Goal: Information Seeking & Learning: Learn about a topic

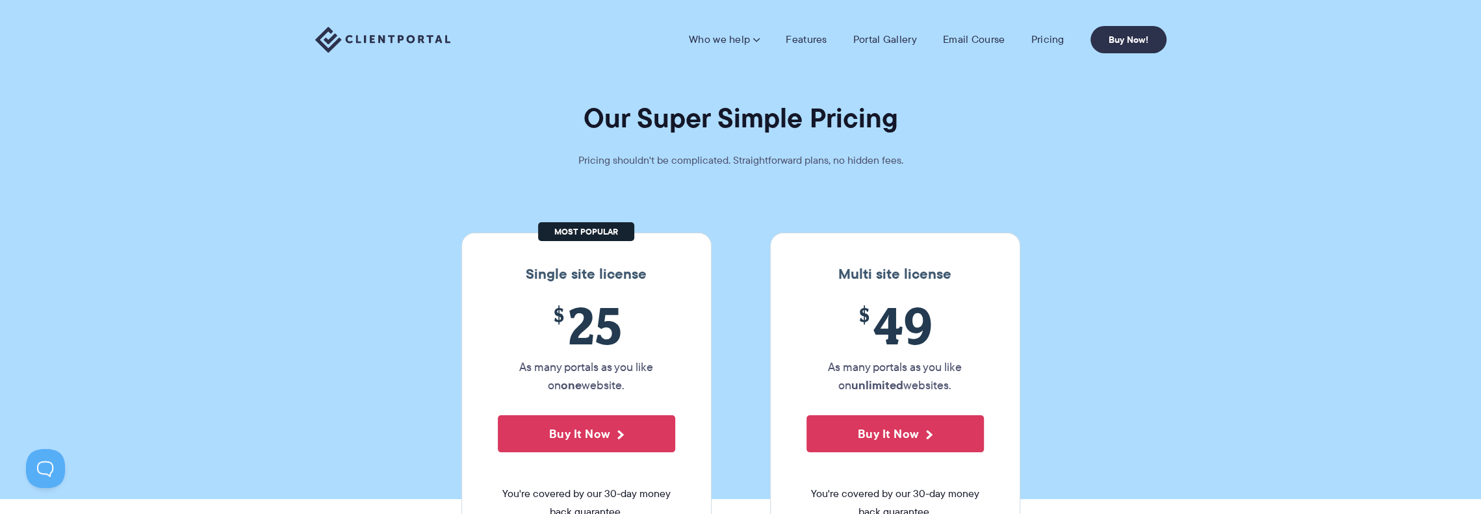
click at [622, 150] on section "Our Super Simple Pricing Pricing shouldn't be complicated. Straightforward plan…" at bounding box center [740, 249] width 1481 height 499
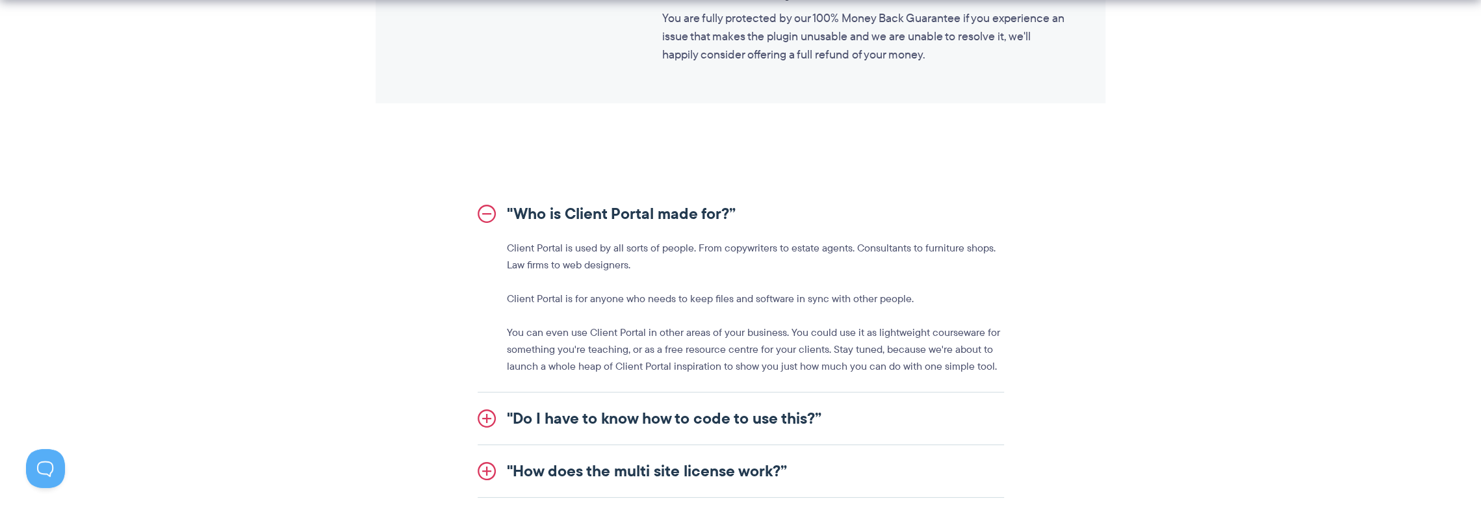
scroll to position [1365, 0]
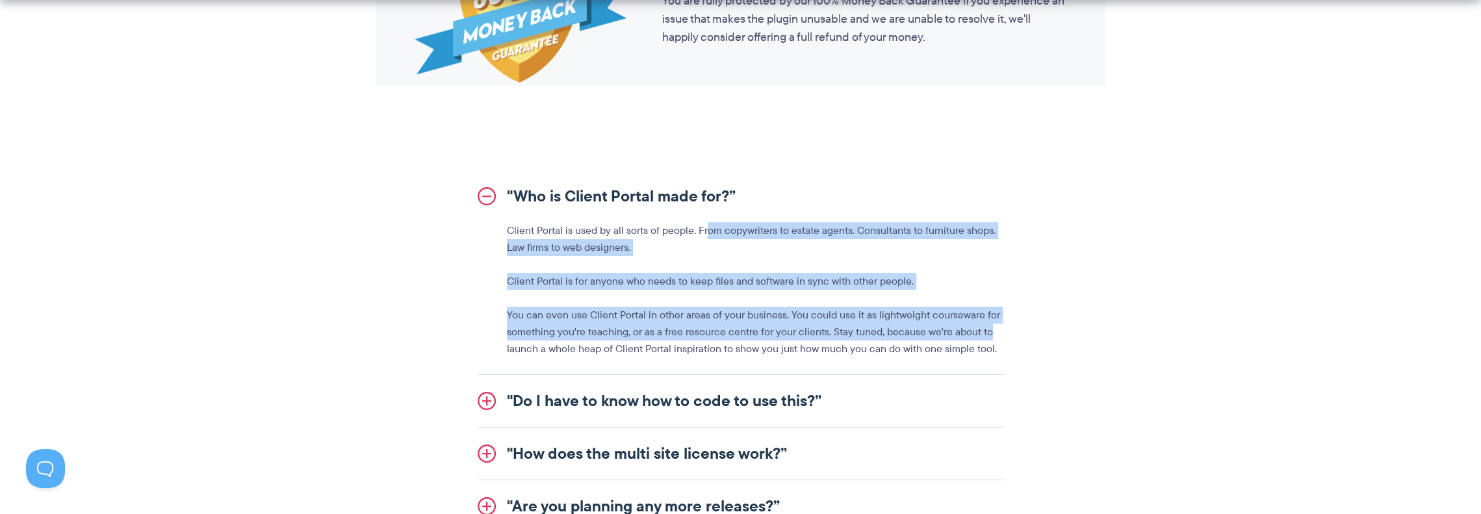
drag, startPoint x: 712, startPoint y: 233, endPoint x: 997, endPoint y: 326, distance: 299.7
click at [997, 326] on div "Client Portal is used by all sorts of people. From copywriters to estate agents…" at bounding box center [741, 289] width 527 height 135
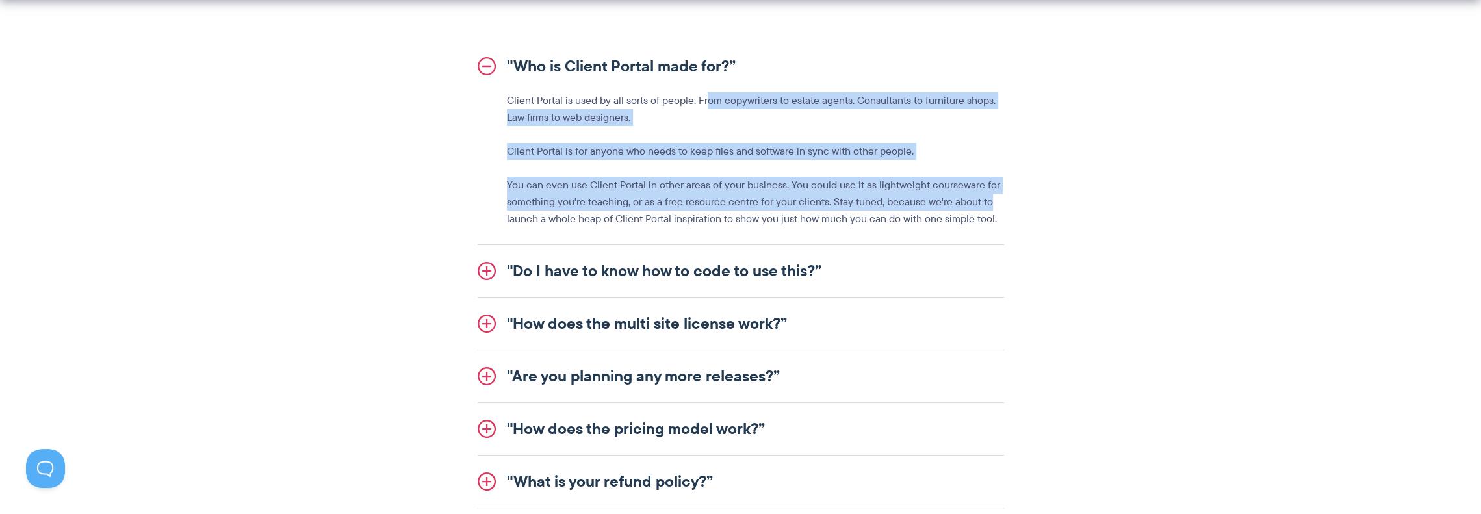
click at [659, 263] on link ""Do I have to know how to code to use this?”" at bounding box center [741, 271] width 527 height 52
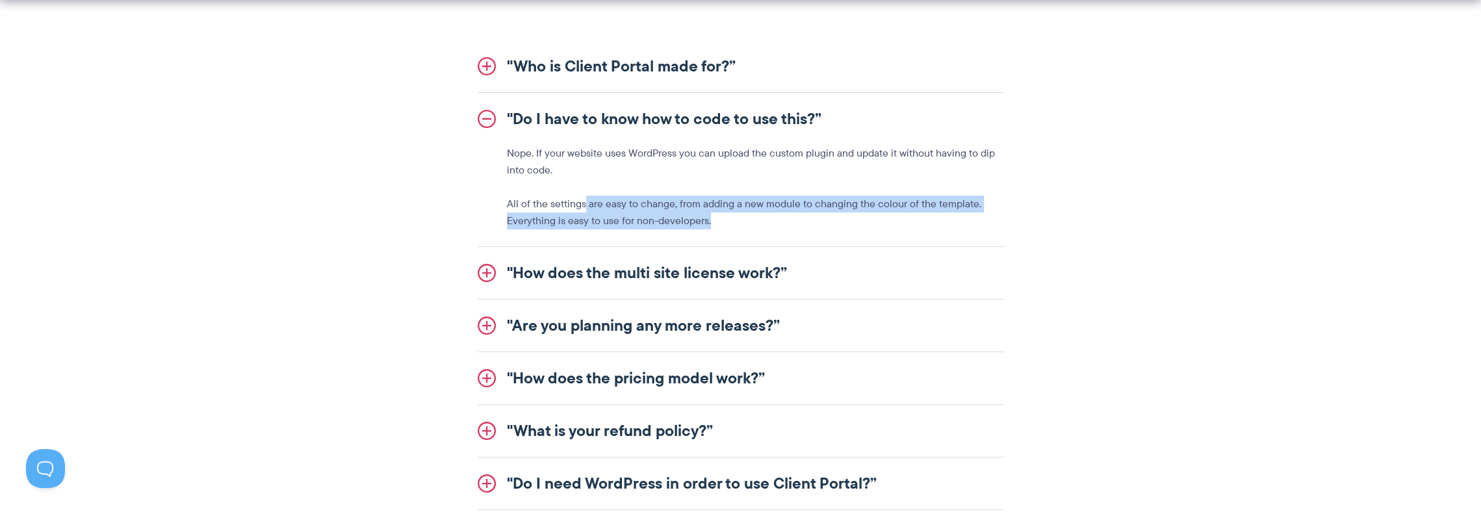
drag, startPoint x: 590, startPoint y: 207, endPoint x: 980, endPoint y: 218, distance: 390.2
click at [980, 218] on p "All of the settings are easy to change, from adding a new module to changing th…" at bounding box center [755, 213] width 497 height 34
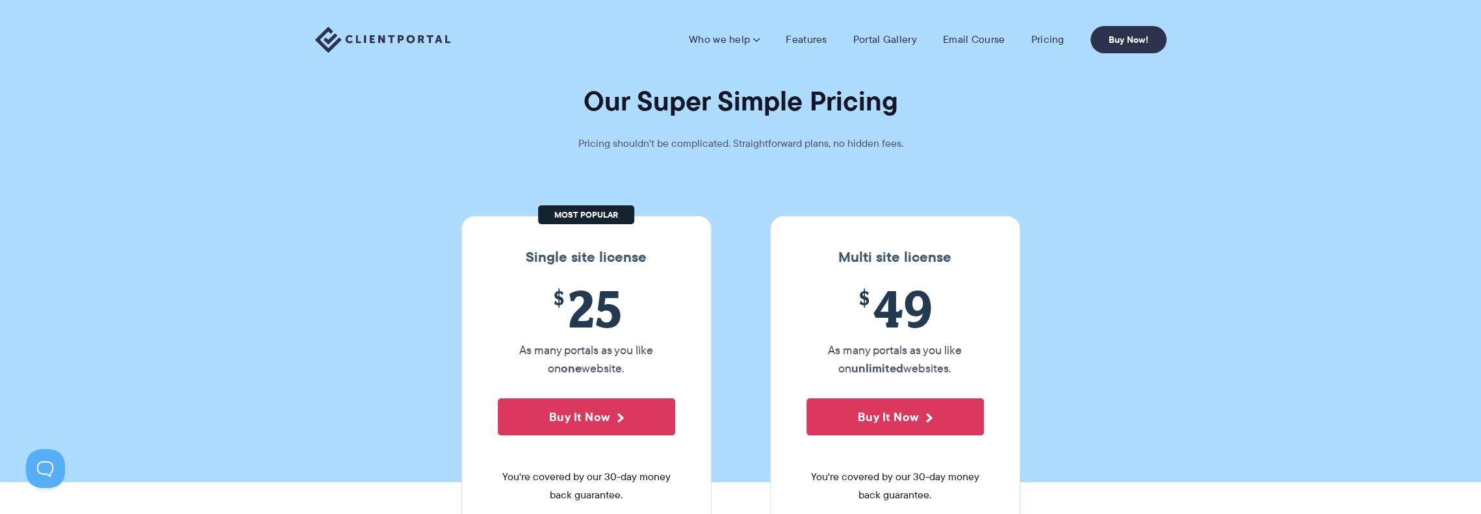
scroll to position [0, 0]
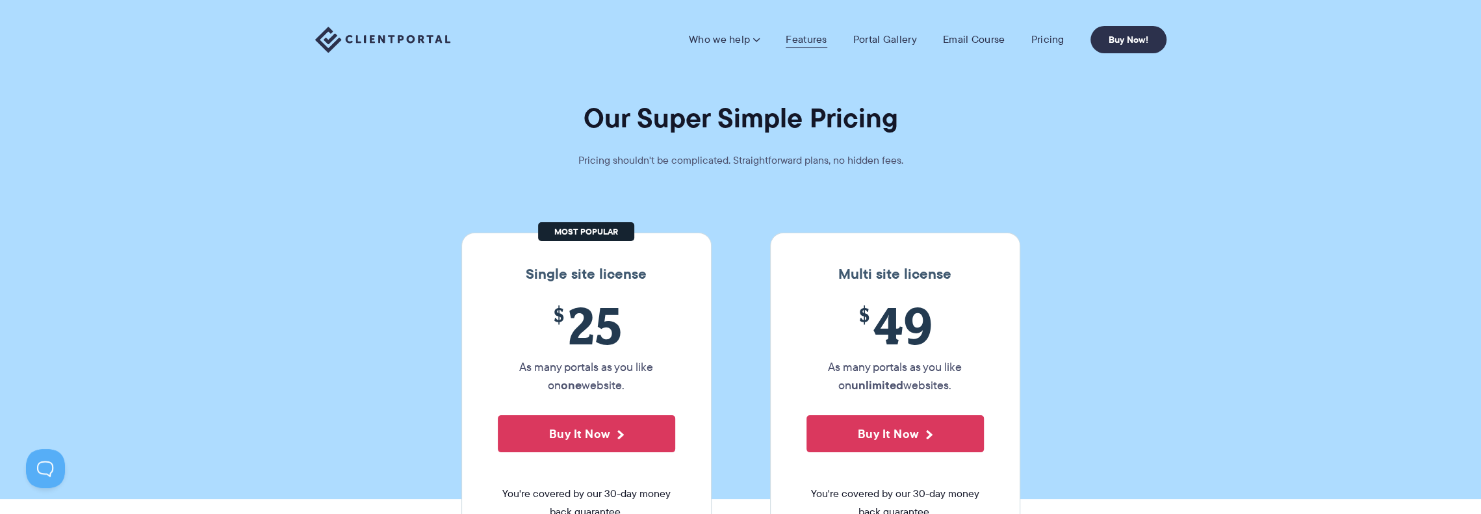
click at [816, 36] on link "Features" at bounding box center [806, 39] width 41 height 13
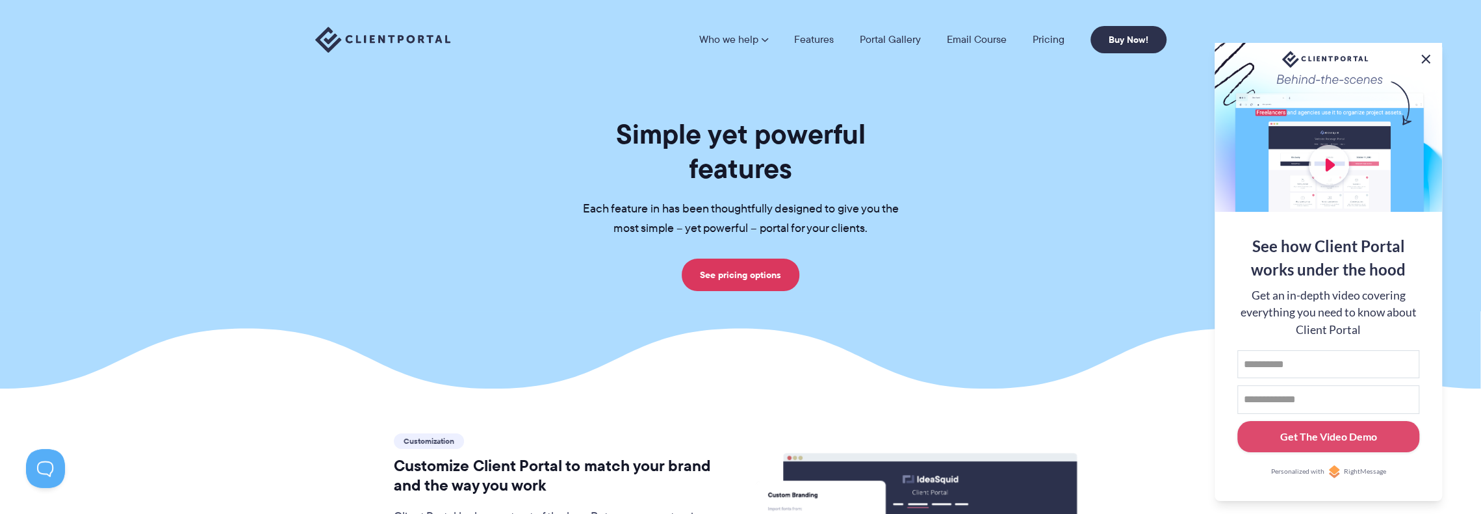
click at [1429, 59] on button at bounding box center [1426, 59] width 16 height 16
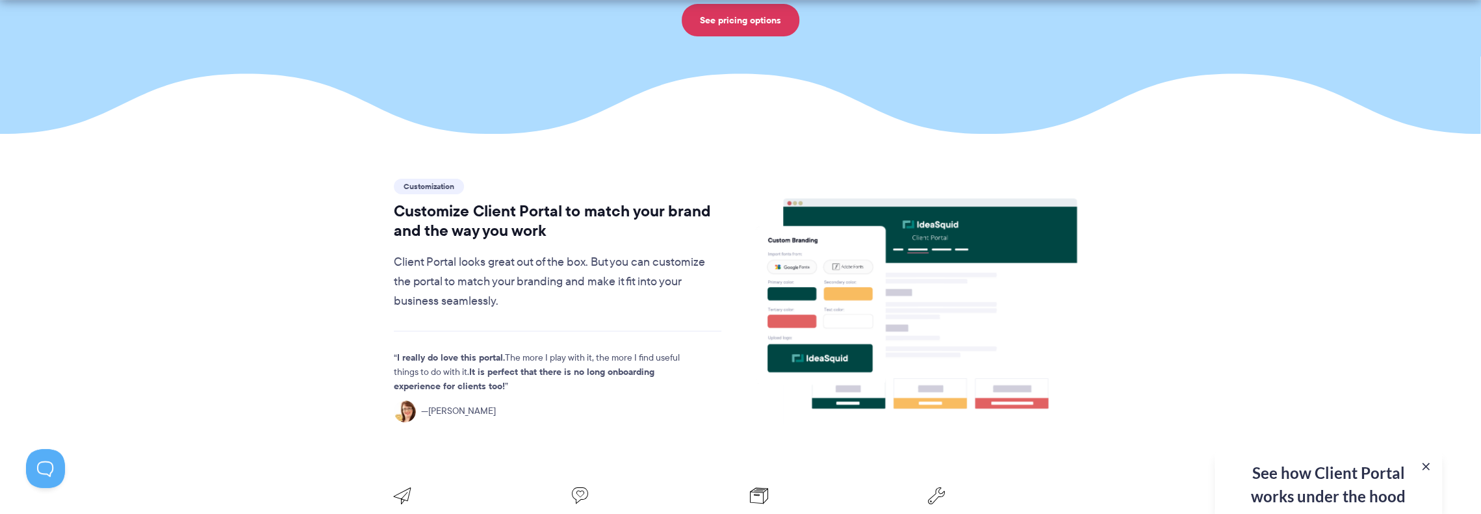
scroll to position [260, 0]
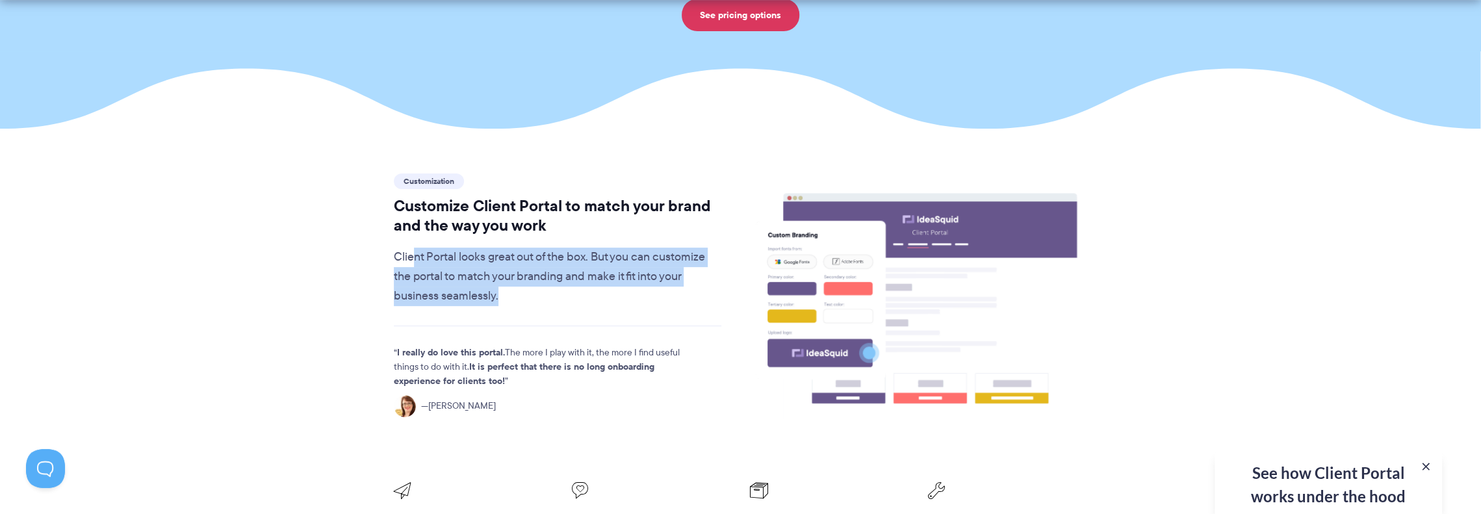
drag, startPoint x: 416, startPoint y: 226, endPoint x: 696, endPoint y: 254, distance: 280.9
click at [696, 253] on p "Client Portal looks great out of the box. But you can customize the portal to m…" at bounding box center [558, 277] width 328 height 59
click at [612, 248] on p "Client Portal looks great out of the box. But you can customize the portal to m…" at bounding box center [558, 277] width 328 height 59
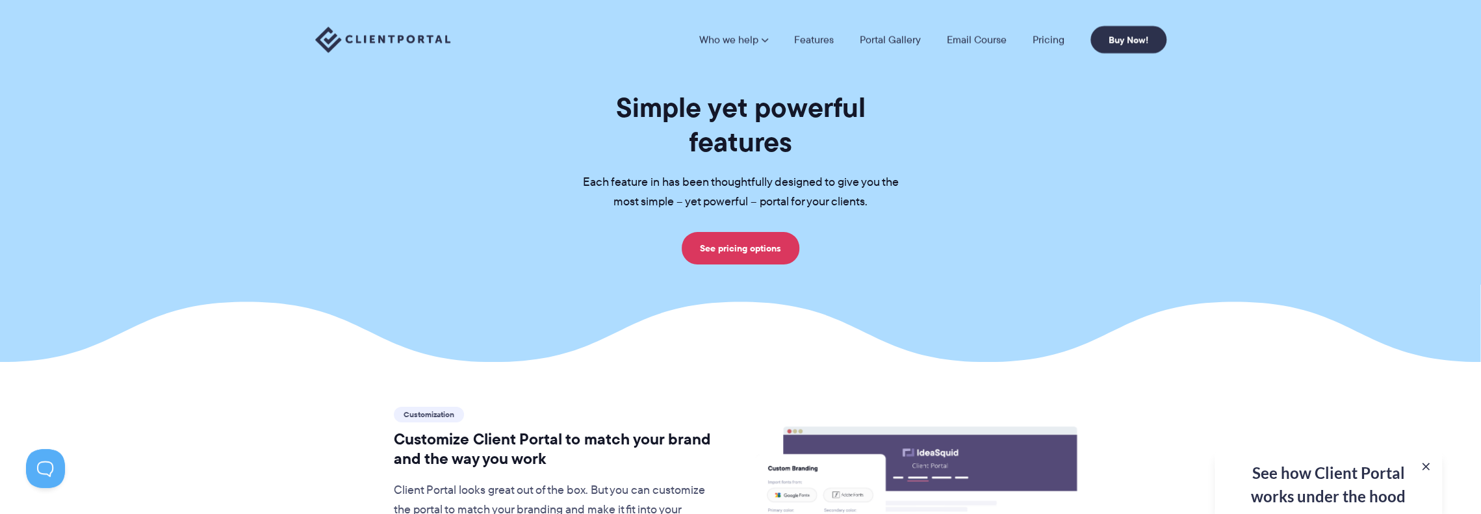
scroll to position [0, 0]
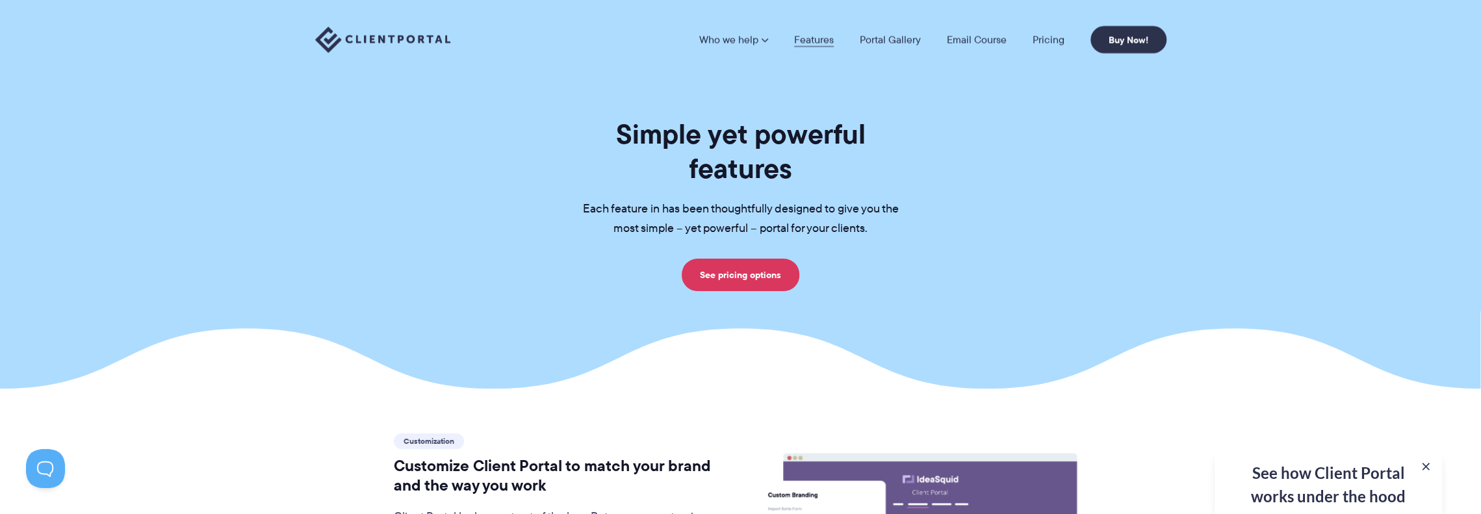
click at [818, 42] on link "Features" at bounding box center [814, 39] width 40 height 10
click at [898, 39] on link "Portal Gallery" at bounding box center [890, 39] width 61 height 10
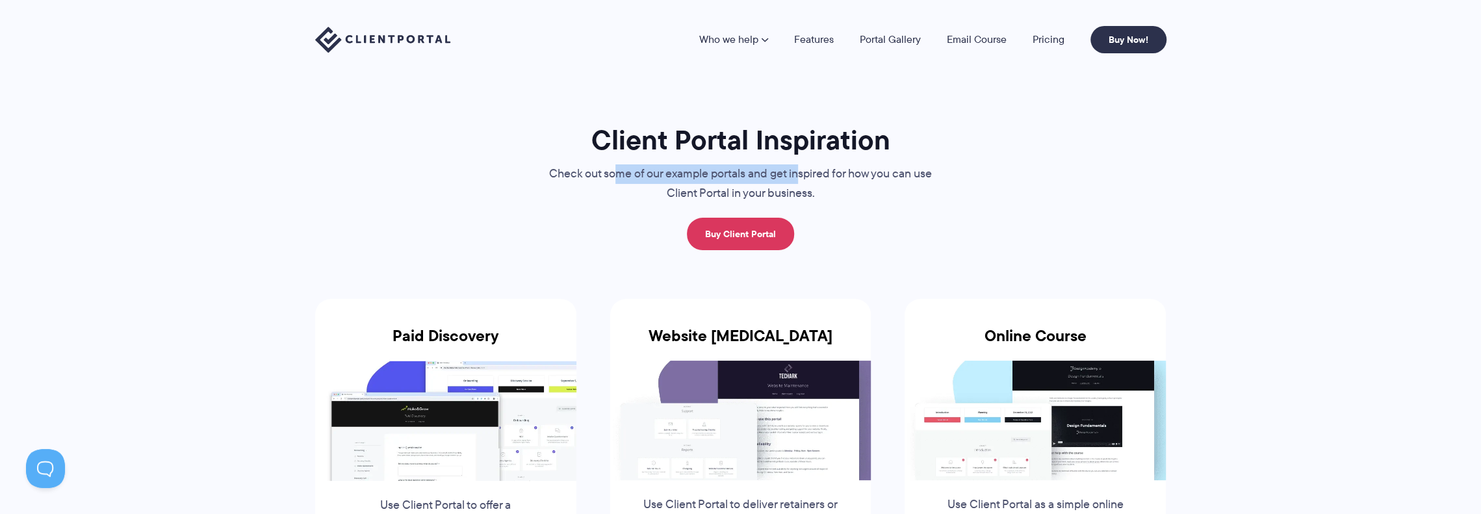
drag, startPoint x: 612, startPoint y: 178, endPoint x: 935, endPoint y: 188, distance: 323.2
click at [935, 188] on p "Check out some of our example portals and get inspired for how you can use Clie…" at bounding box center [741, 183] width 436 height 39
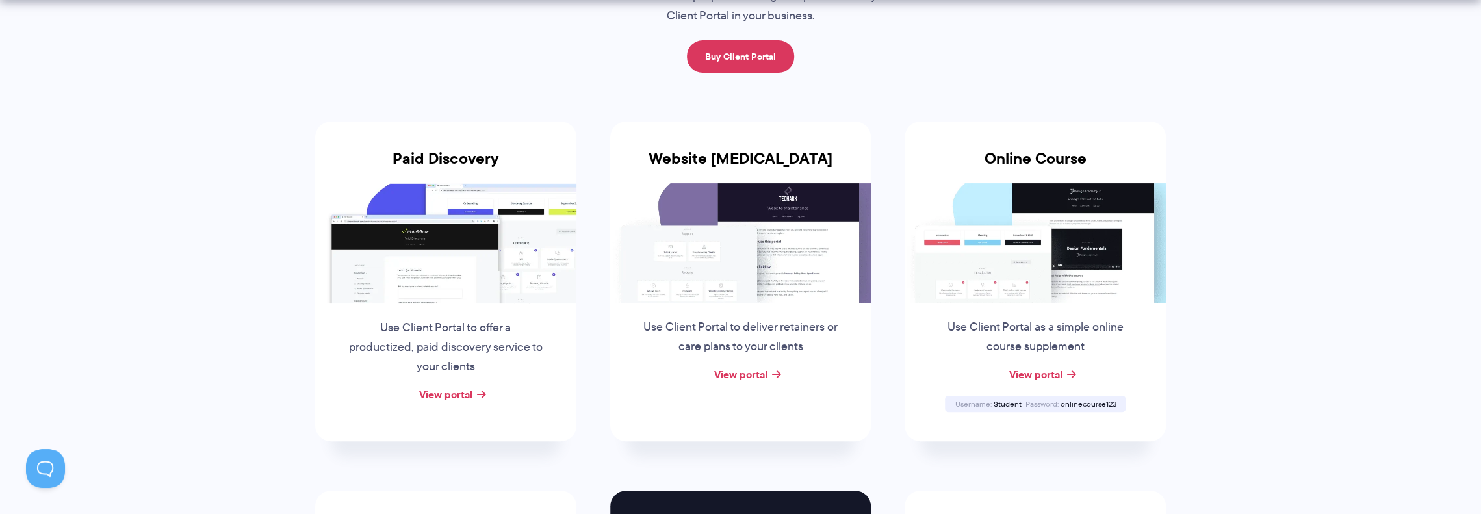
scroll to position [195, 0]
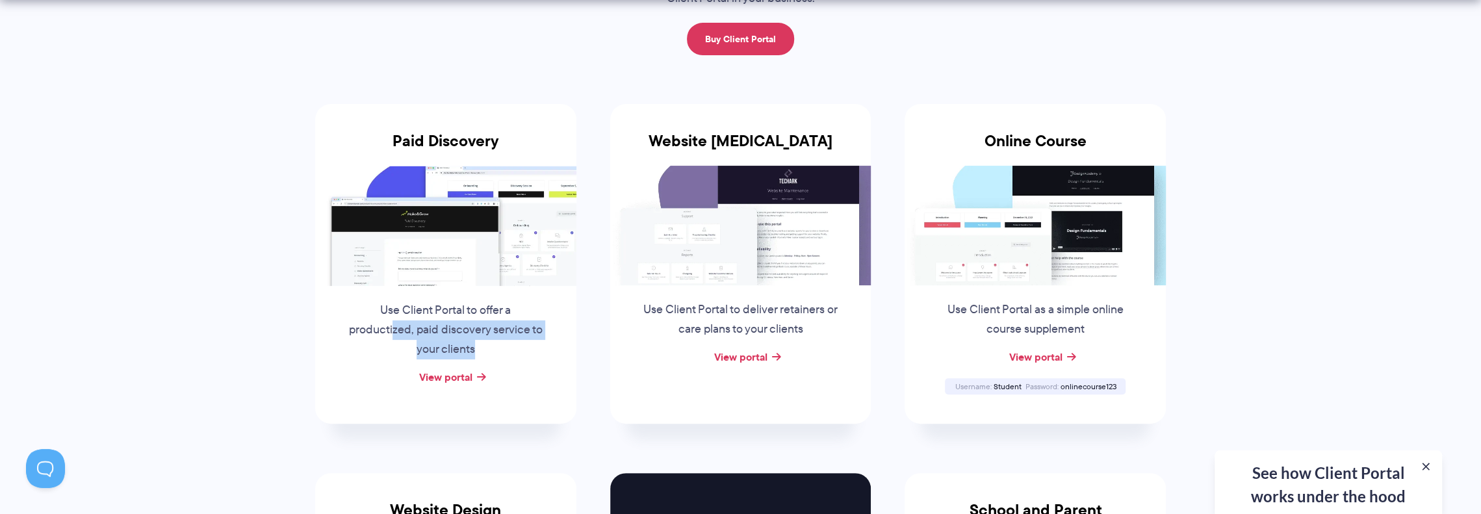
drag, startPoint x: 400, startPoint y: 330, endPoint x: 540, endPoint y: 343, distance: 140.4
click at [540, 343] on p "Use Client Portal to offer a productized, paid discovery service to your clients" at bounding box center [446, 330] width 198 height 59
